Goal: Information Seeking & Learning: Learn about a topic

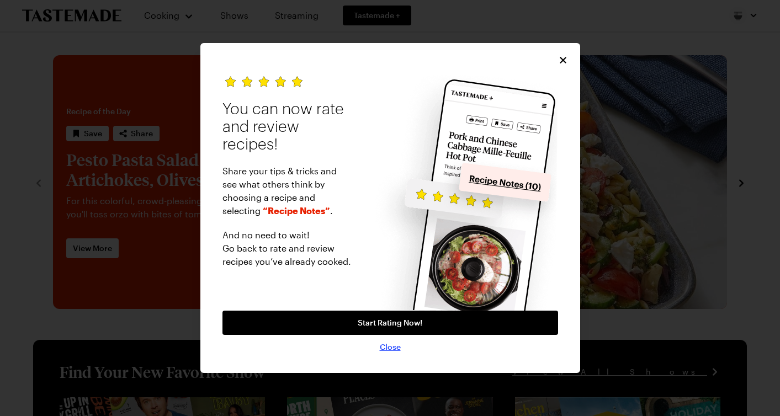
click at [390, 346] on span "Close" at bounding box center [390, 347] width 21 height 11
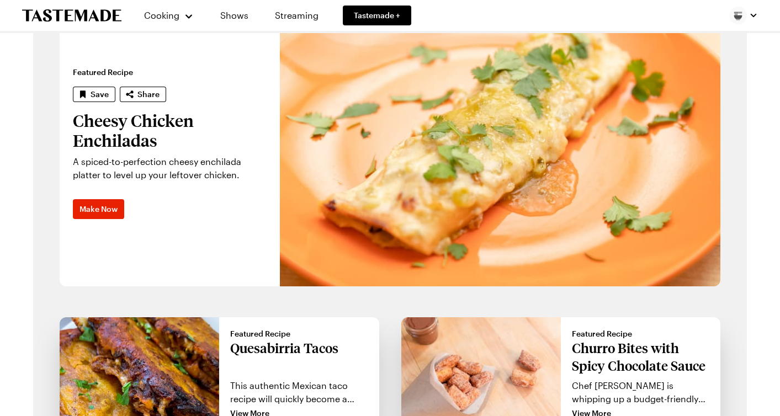
scroll to position [902, 0]
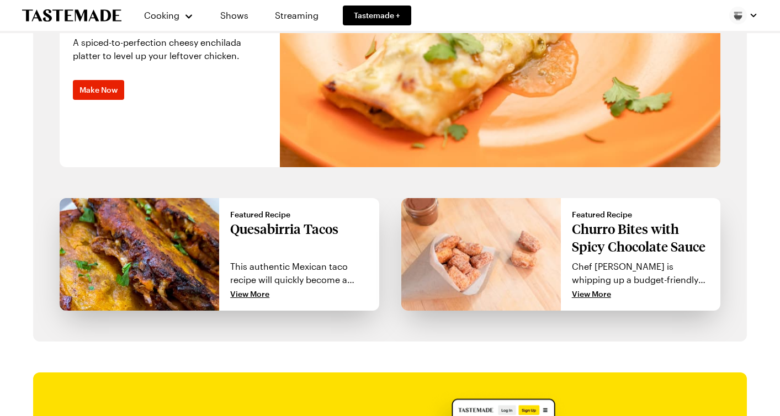
click at [603, 286] on p "Chef [PERSON_NAME] is whipping up a budget-friendly ballpark classic: churros! …" at bounding box center [641, 273] width 138 height 27
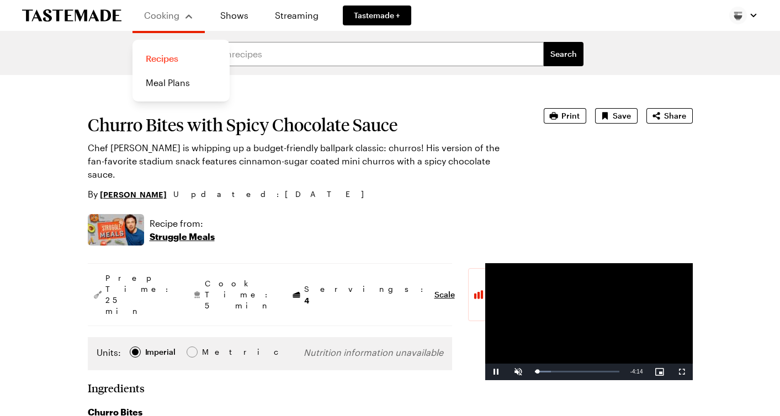
click at [168, 56] on link "Recipes" at bounding box center [181, 58] width 84 height 24
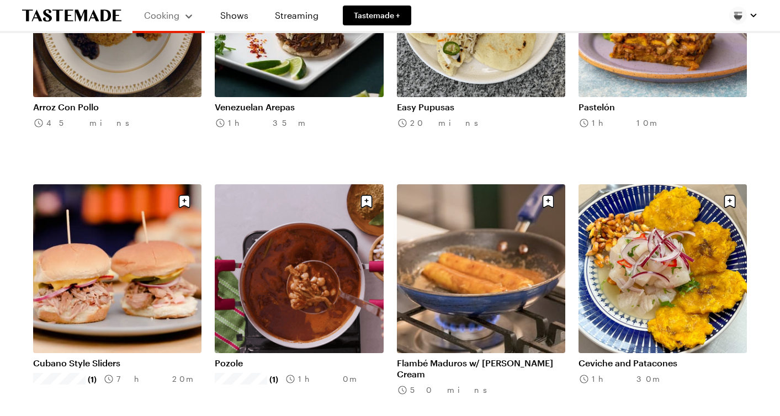
scroll to position [627, 0]
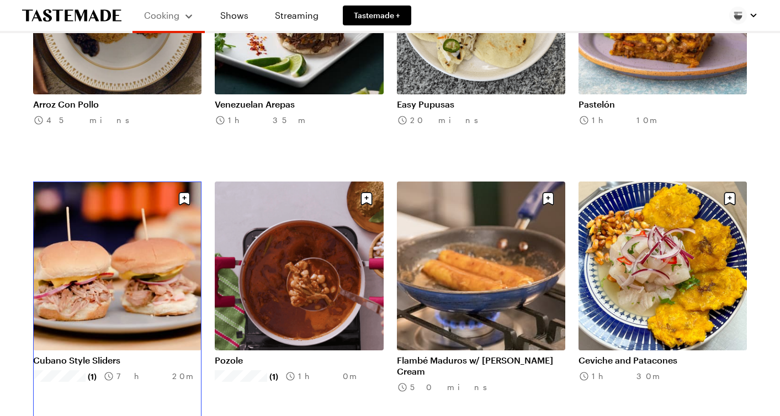
click at [152, 355] on link "Cubano Style Sliders" at bounding box center [117, 360] width 168 height 11
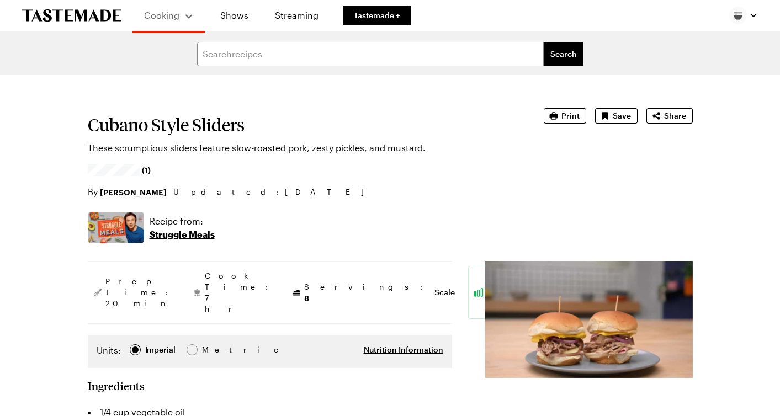
type textarea "x"
